Goal: Navigation & Orientation: Find specific page/section

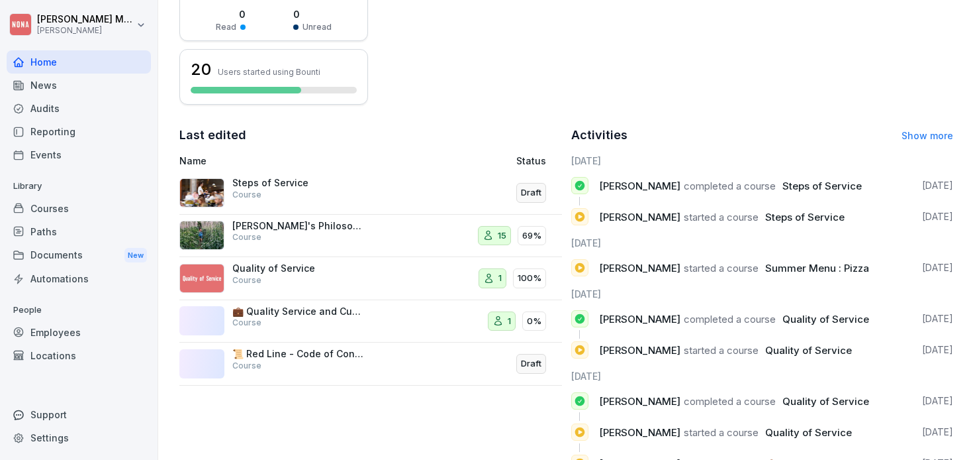
scroll to position [403, 0]
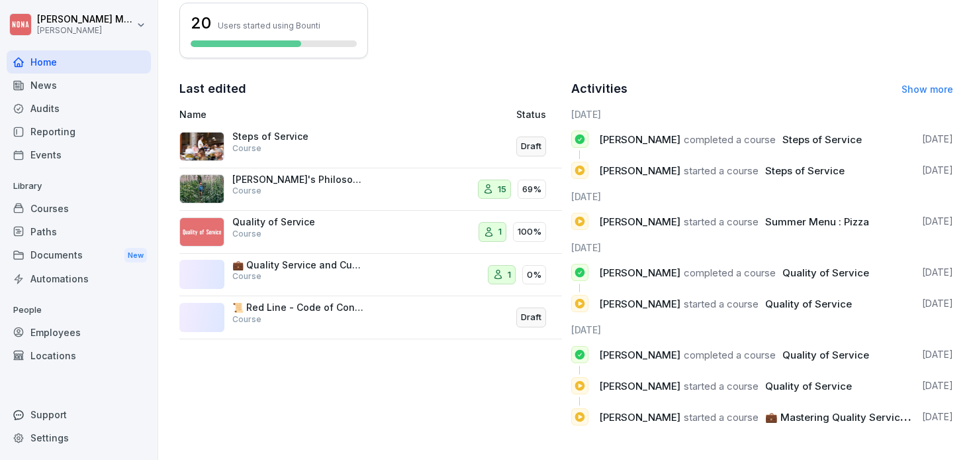
click at [328, 384] on div "Last edited Name Status Steps of Service Course Draft NONA's Philosophy and Mis…" at bounding box center [370, 257] width 383 height 356
click at [356, 142] on p "Steps of Service" at bounding box center [298, 136] width 132 height 12
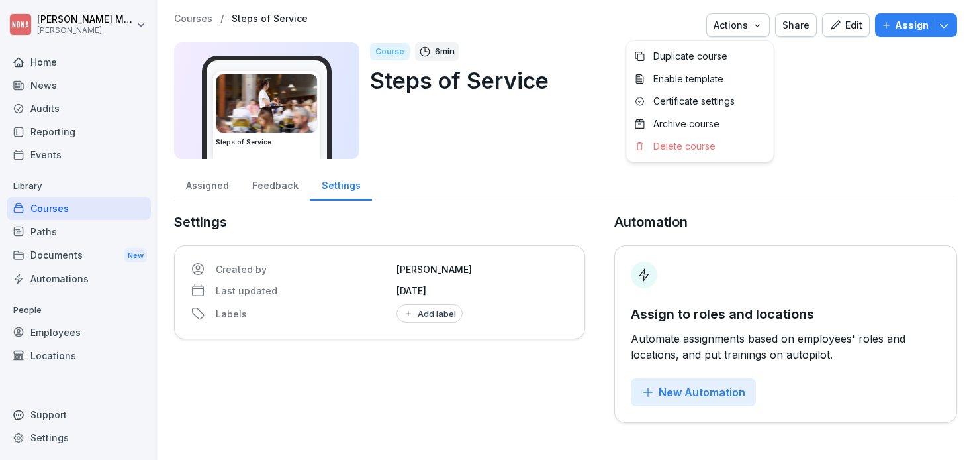
click at [760, 26] on icon "button" at bounding box center [757, 25] width 5 height 3
click at [708, 75] on p "Enable template" at bounding box center [689, 79] width 70 height 12
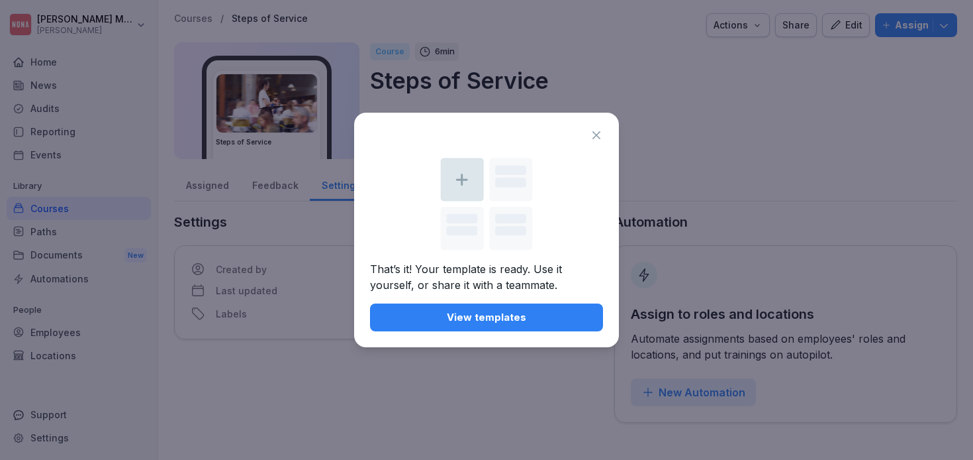
click at [602, 134] on icon at bounding box center [596, 134] width 13 height 13
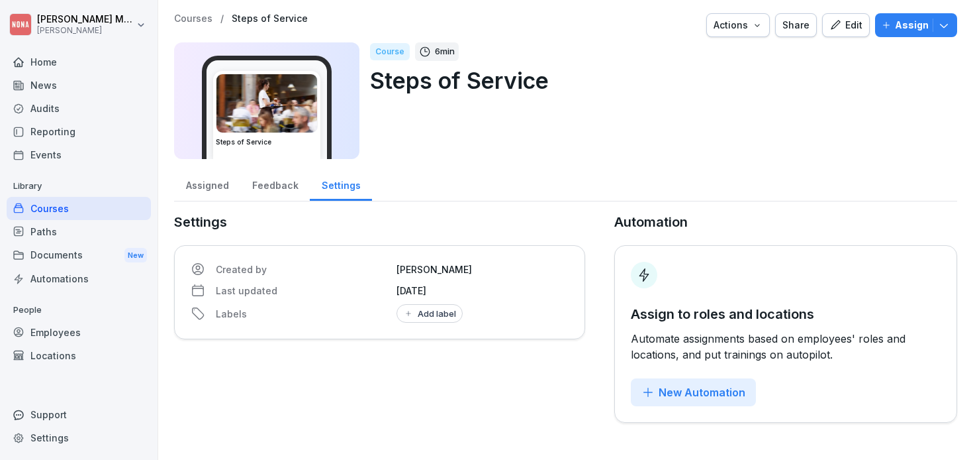
click at [72, 254] on div "Documents New" at bounding box center [79, 255] width 144 height 25
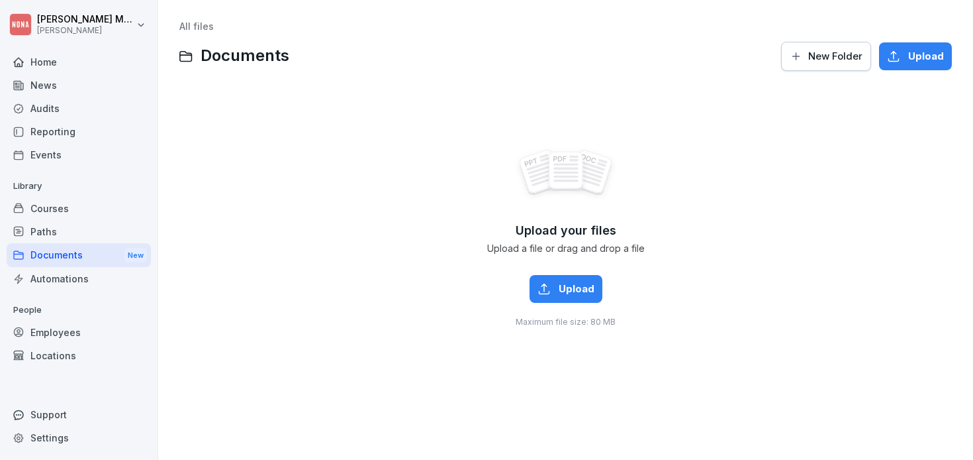
click at [66, 236] on div "Paths" at bounding box center [79, 231] width 144 height 23
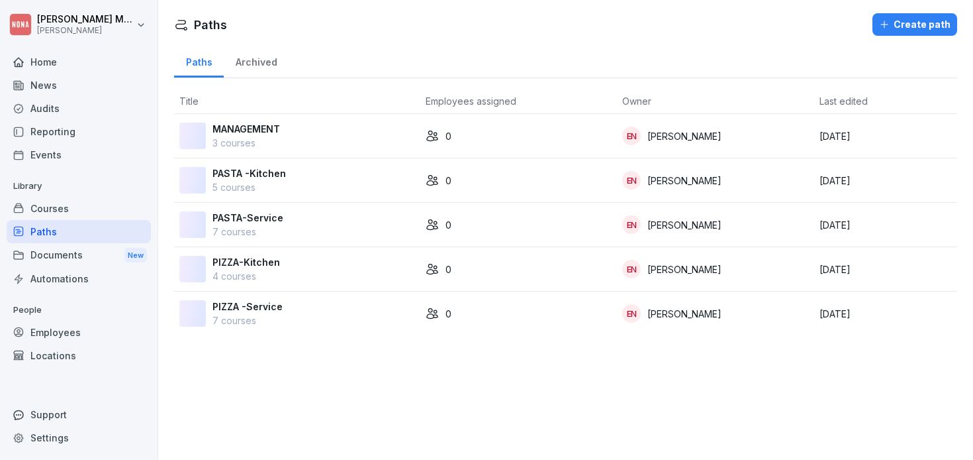
click at [66, 202] on div "Courses" at bounding box center [79, 208] width 144 height 23
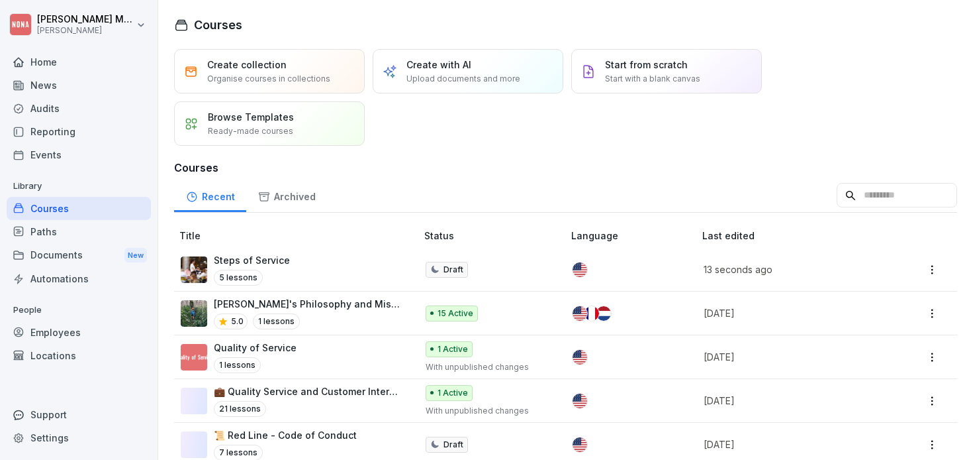
click at [437, 269] on icon at bounding box center [434, 269] width 9 height 10
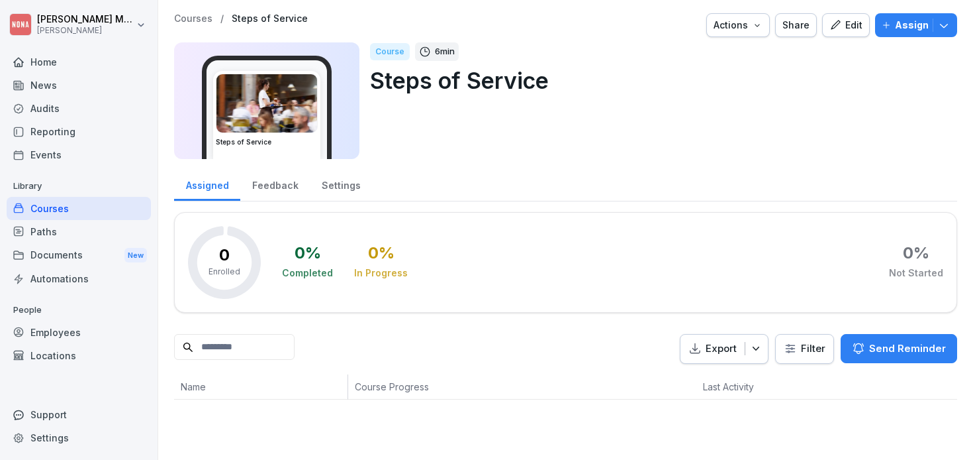
click at [332, 187] on div "Settings" at bounding box center [341, 184] width 62 height 34
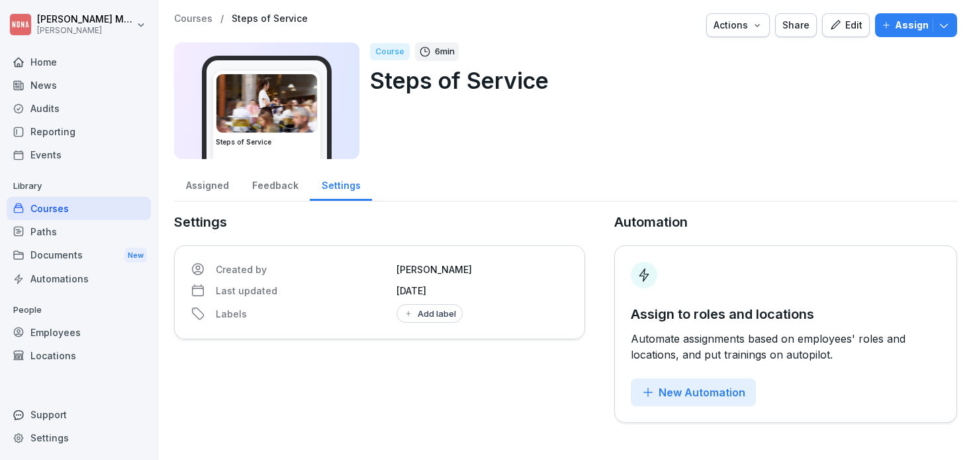
click at [275, 191] on div "Feedback" at bounding box center [275, 184] width 70 height 34
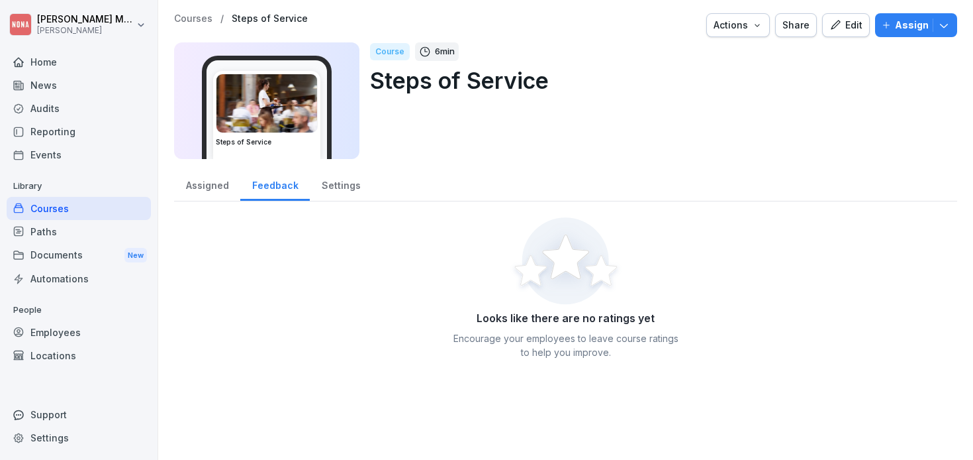
click at [232, 186] on div "Assigned" at bounding box center [207, 184] width 66 height 34
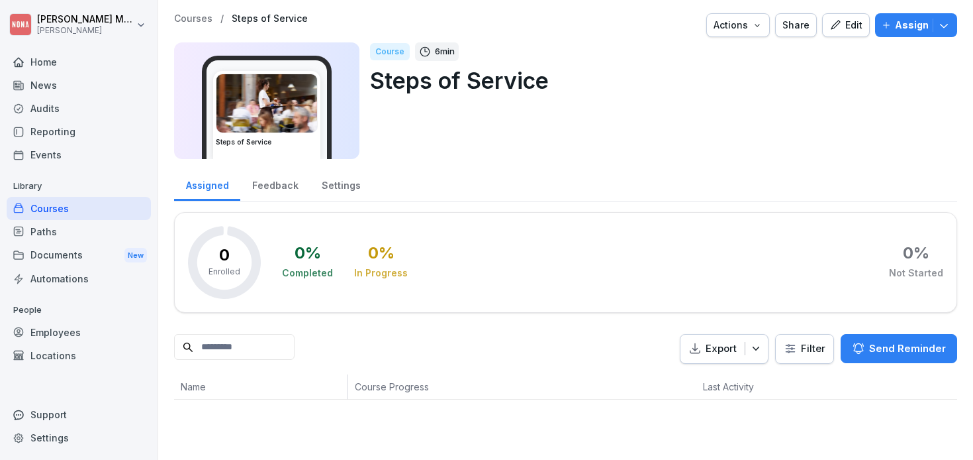
click at [66, 254] on div "Documents New" at bounding box center [79, 255] width 144 height 25
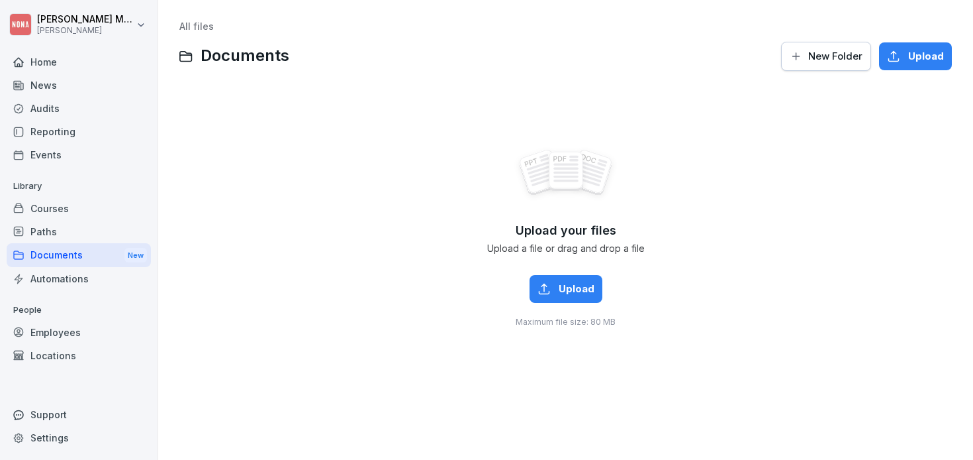
click at [53, 232] on div "Paths" at bounding box center [79, 231] width 144 height 23
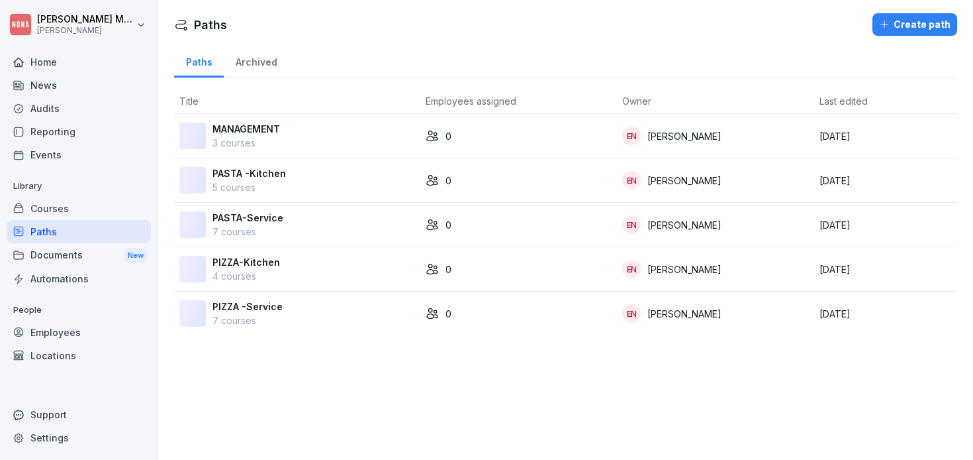
click at [258, 382] on div "Paths Create path Paths Archived Title Employees assigned Owner Last edited MAN…" at bounding box center [565, 230] width 815 height 460
click at [252, 309] on p "PIZZA -Service" at bounding box center [248, 306] width 70 height 14
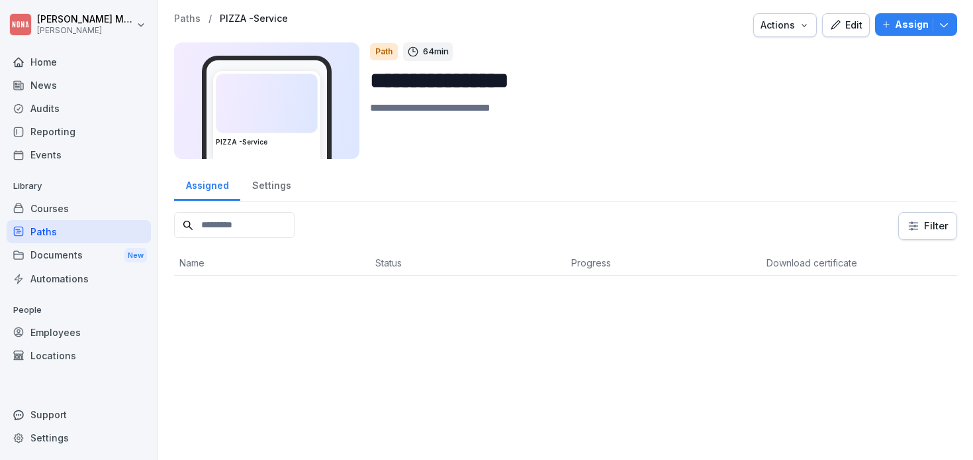
click at [53, 60] on div "Home" at bounding box center [79, 61] width 144 height 23
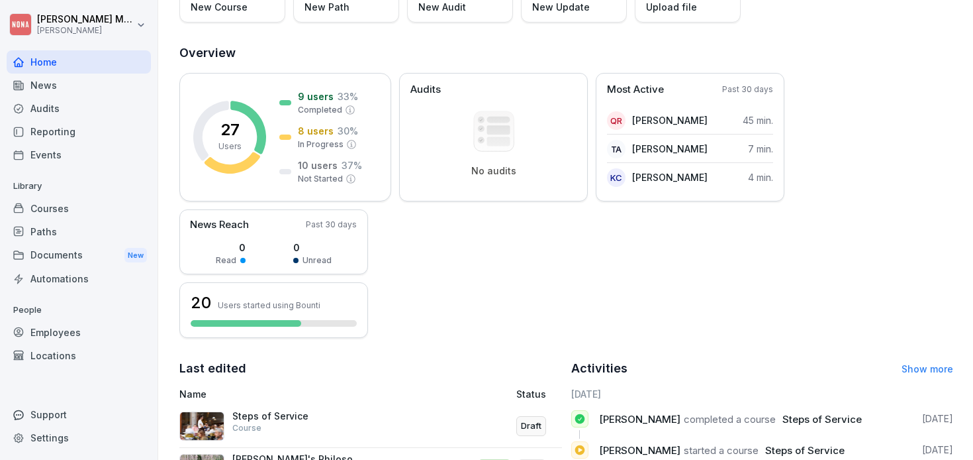
scroll to position [125, 0]
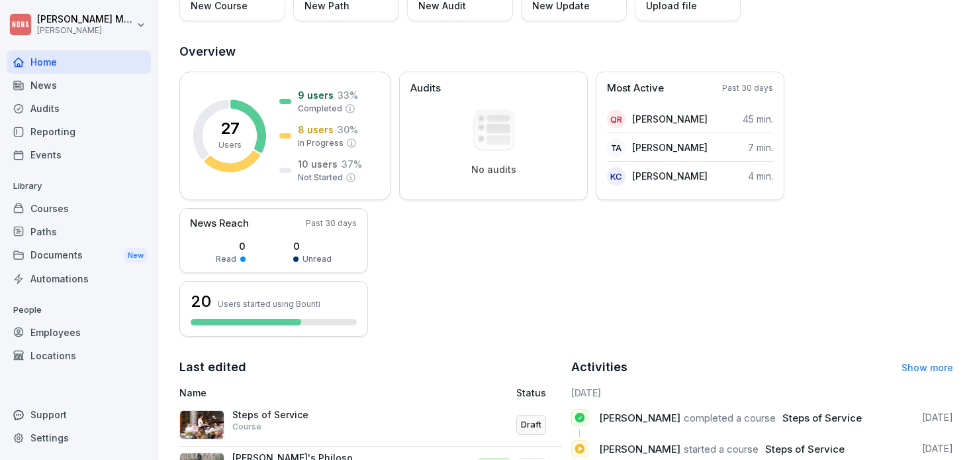
click at [48, 128] on div "Reporting" at bounding box center [79, 131] width 144 height 23
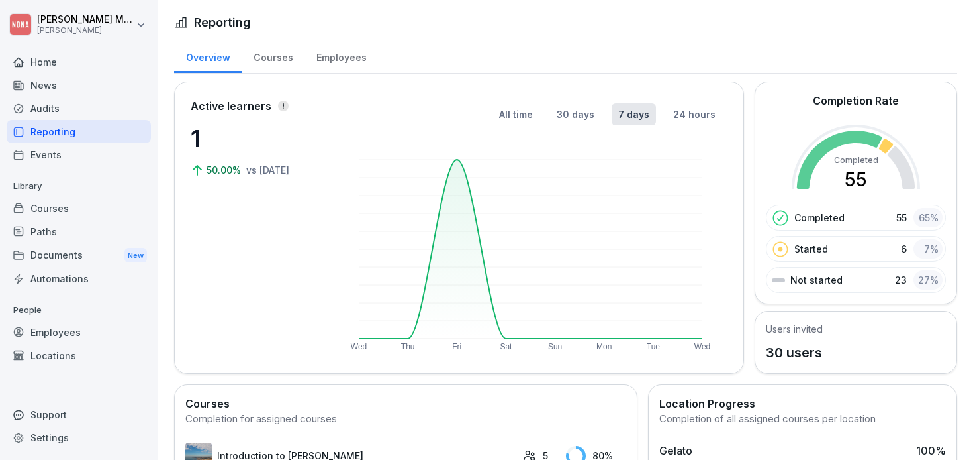
click at [267, 54] on div "Courses" at bounding box center [273, 56] width 63 height 34
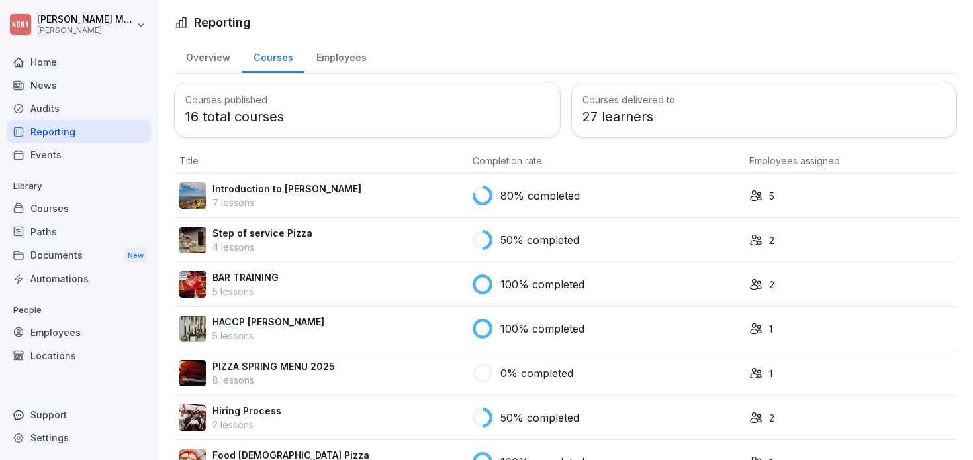
click at [60, 207] on div "Courses" at bounding box center [79, 208] width 144 height 23
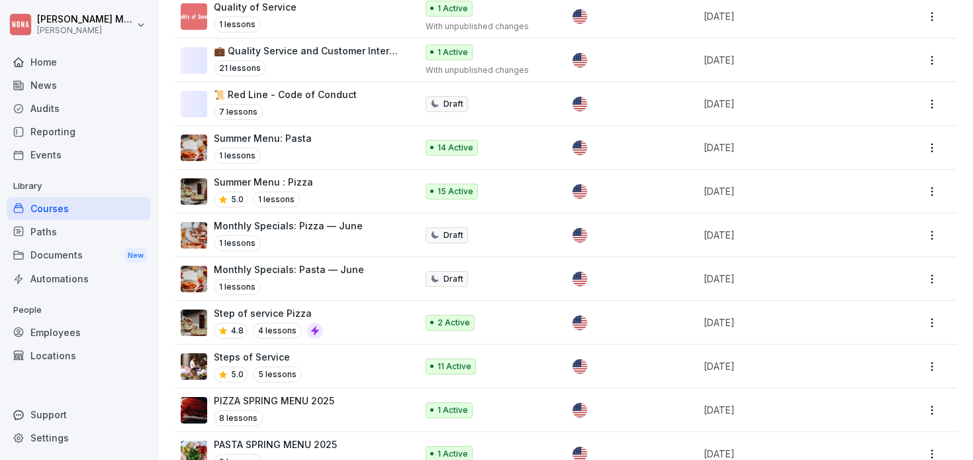
scroll to position [338, 0]
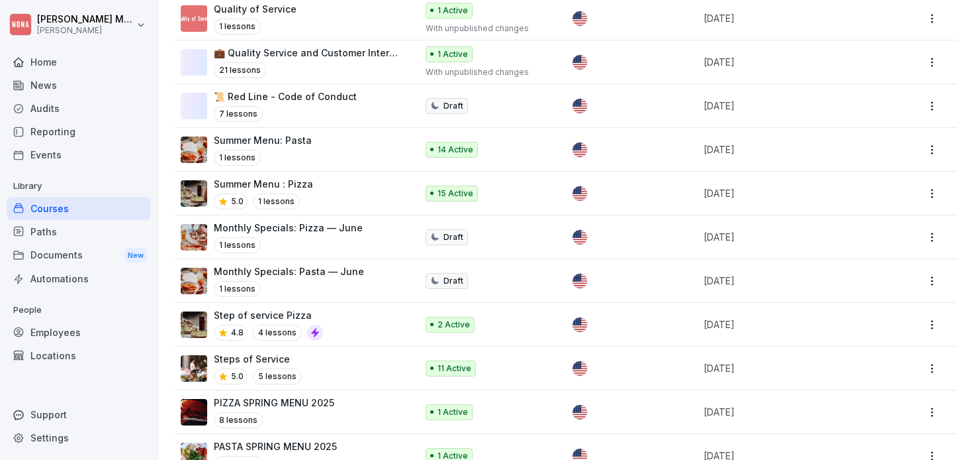
click at [251, 177] on p "Summer Menu : Pizza" at bounding box center [263, 184] width 99 height 14
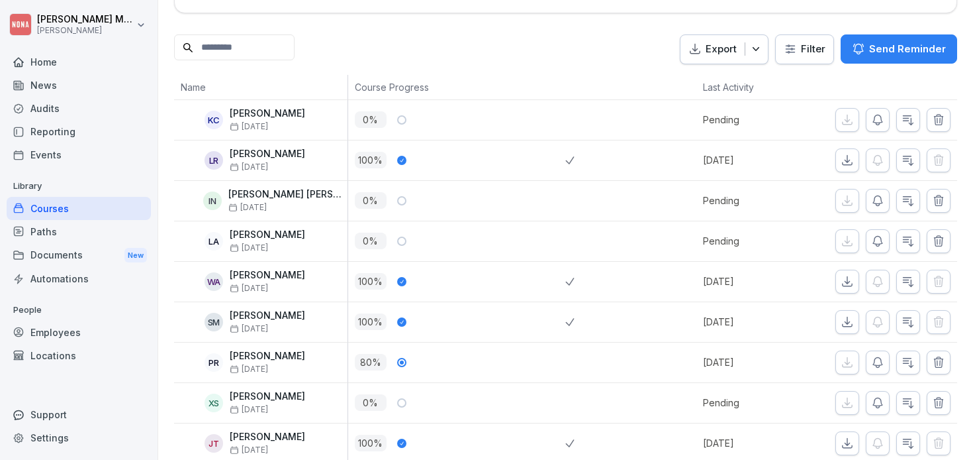
scroll to position [558, 0]
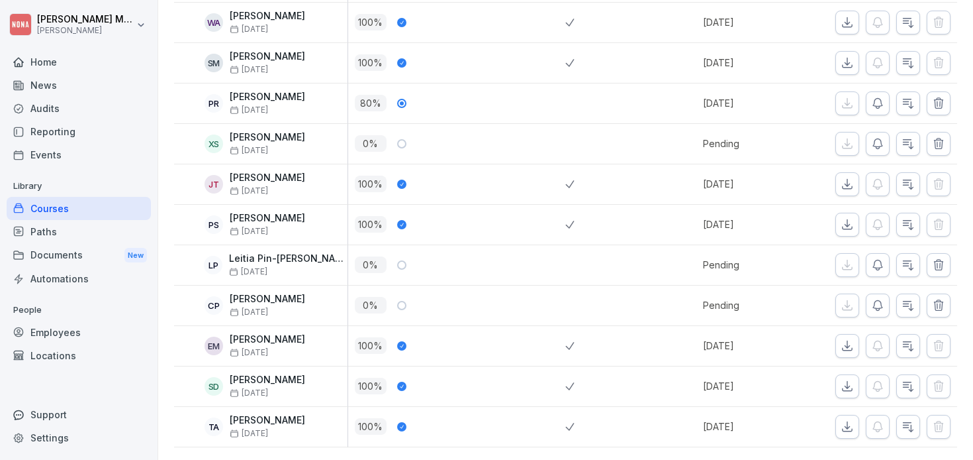
click at [59, 209] on div "Courses" at bounding box center [79, 208] width 144 height 23
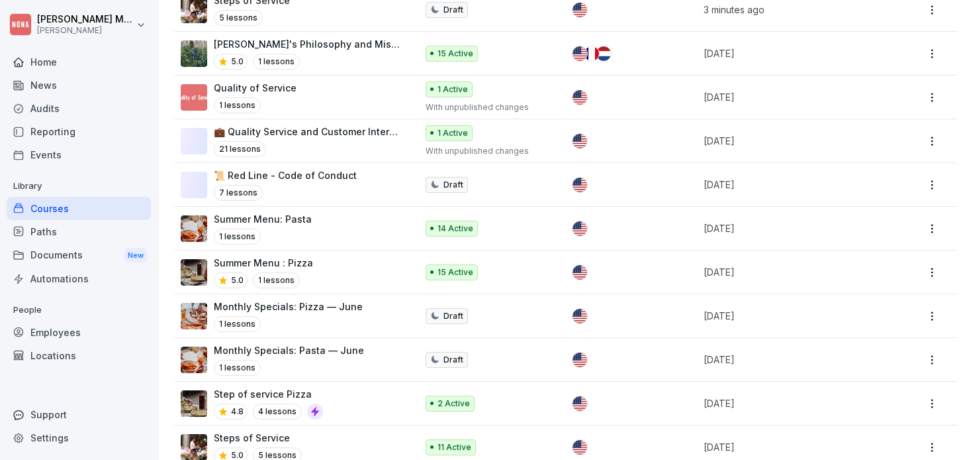
scroll to position [266, 0]
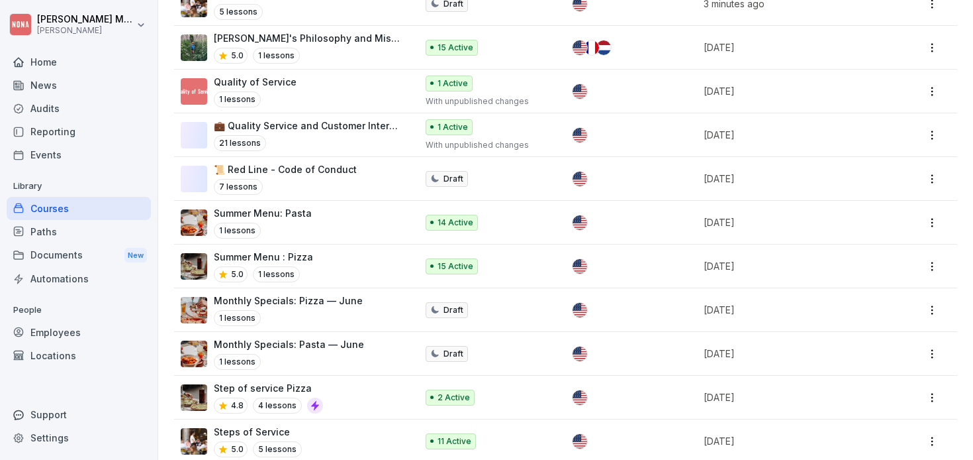
click at [324, 215] on div "Summer Menu: Pasta 1 lessons" at bounding box center [292, 222] width 223 height 32
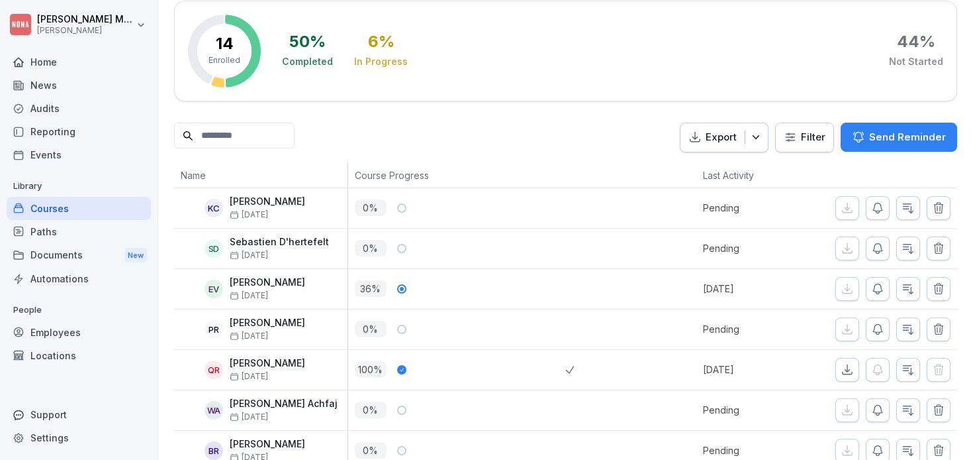
scroll to position [209, 0]
